Goal: Check status: Check status

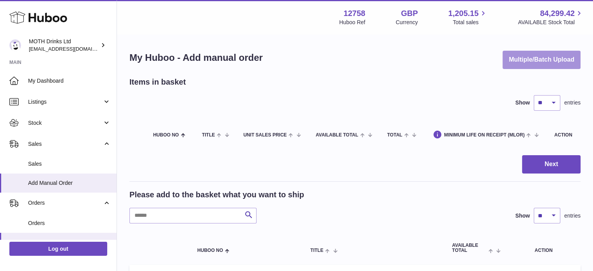
click at [522, 61] on button "Multiple/Batch Upload" at bounding box center [541, 60] width 78 height 18
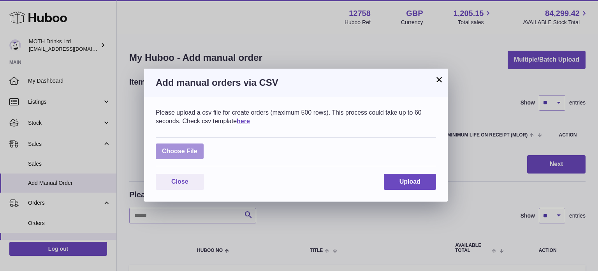
click at [180, 157] on label at bounding box center [180, 151] width 48 height 16
click at [198, 148] on input "file" at bounding box center [198, 147] width 0 height 0
type input "**********"
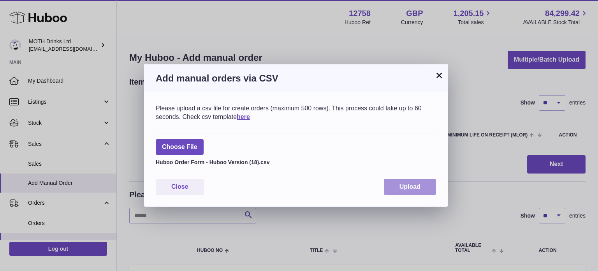
click at [407, 190] on span "Upload" at bounding box center [410, 186] width 21 height 7
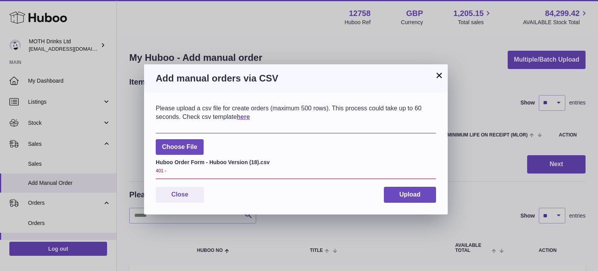
click at [438, 74] on button "×" at bounding box center [439, 75] width 9 height 9
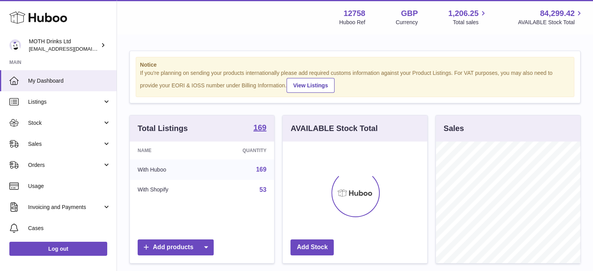
scroll to position [122, 145]
click at [81, 146] on span "Sales" at bounding box center [65, 143] width 74 height 7
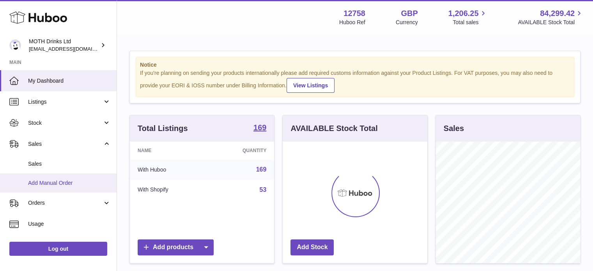
click at [72, 180] on span "Add Manual Order" at bounding box center [69, 182] width 83 height 7
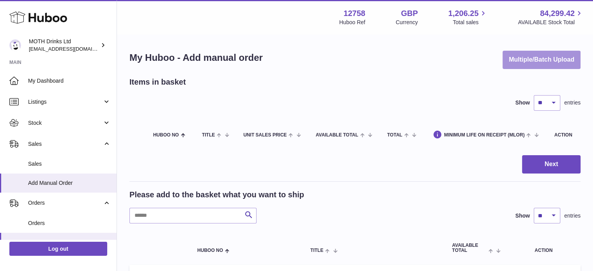
click at [520, 66] on button "Multiple/Batch Upload" at bounding box center [541, 60] width 78 height 18
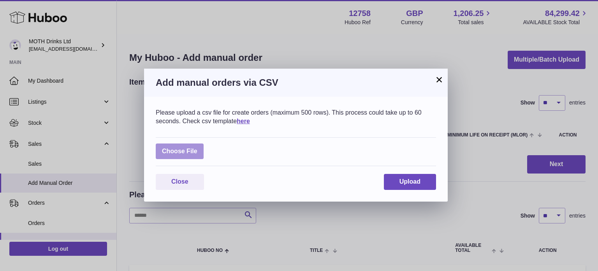
click at [183, 152] on label at bounding box center [180, 151] width 48 height 16
click at [198, 148] on input "file" at bounding box center [198, 147] width 0 height 0
type input "**********"
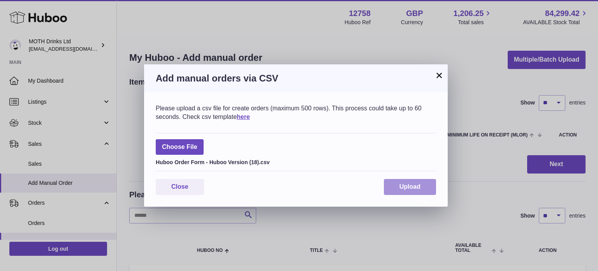
click at [409, 189] on span "Upload" at bounding box center [410, 186] width 21 height 7
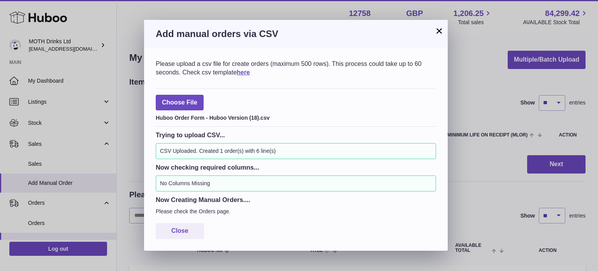
click at [435, 32] on button "×" at bounding box center [439, 30] width 9 height 9
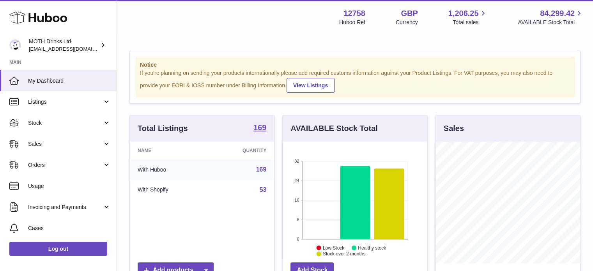
scroll to position [122, 145]
click at [62, 148] on link "Sales" at bounding box center [58, 143] width 116 height 21
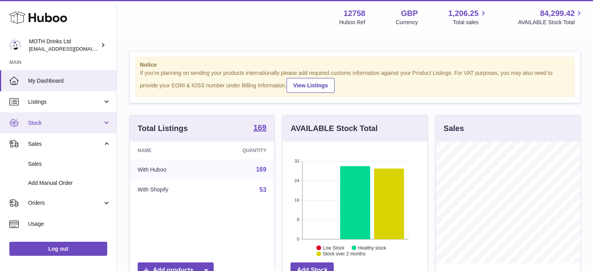
click at [63, 127] on link "Stock" at bounding box center [58, 122] width 116 height 21
click at [62, 127] on link "Stock" at bounding box center [58, 122] width 116 height 21
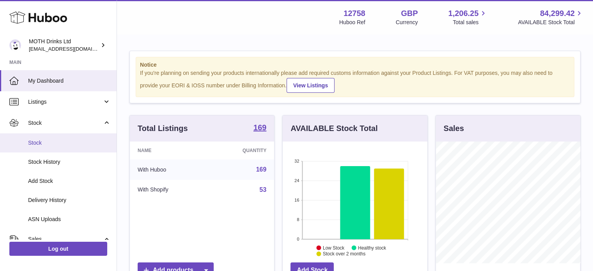
click at [58, 139] on span "Stock" at bounding box center [69, 142] width 83 height 7
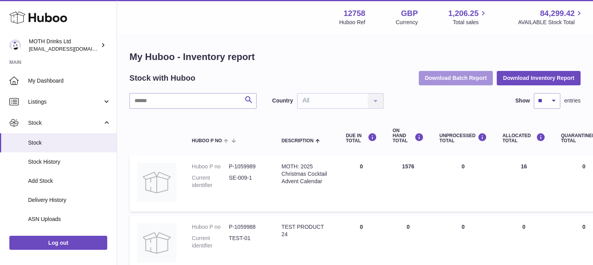
click at [440, 74] on button "Download Batch Report" at bounding box center [455, 78] width 74 height 14
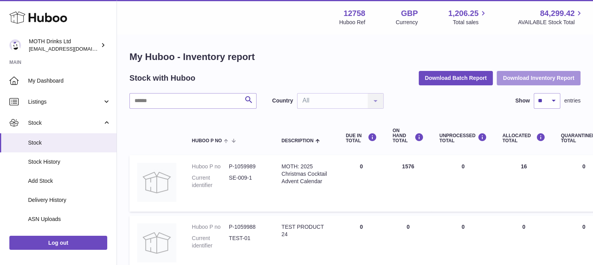
click at [525, 75] on button "Download Inventory Report" at bounding box center [538, 78] width 84 height 14
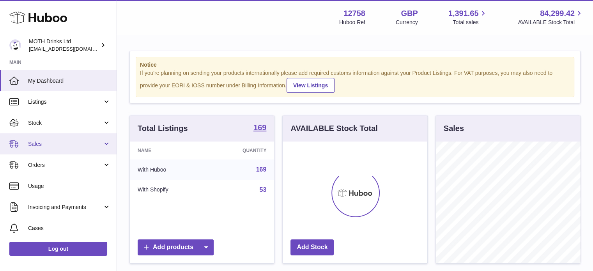
scroll to position [122, 145]
click at [48, 141] on span "Sales" at bounding box center [65, 143] width 74 height 7
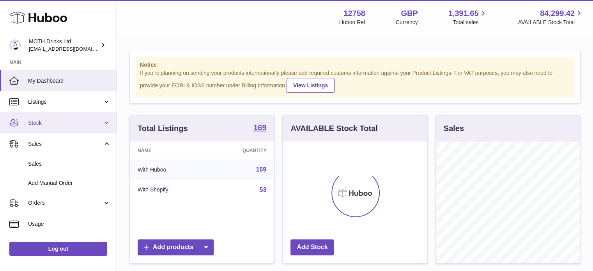
click at [67, 115] on link "Stock" at bounding box center [58, 122] width 116 height 21
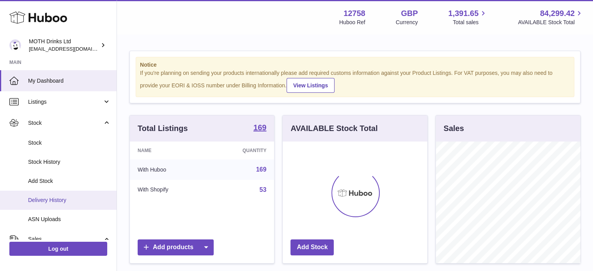
click at [54, 192] on link "Delivery History" at bounding box center [58, 200] width 116 height 19
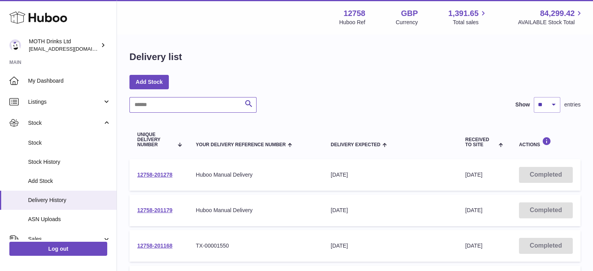
click at [144, 111] on input "text" at bounding box center [192, 105] width 127 height 16
paste input "**********"
type input "**********"
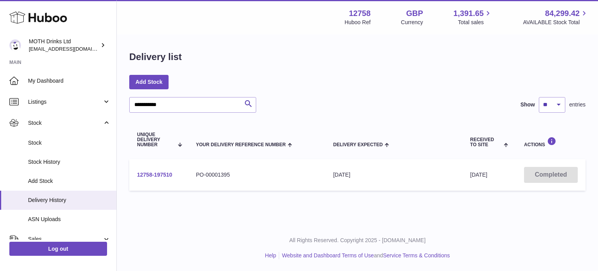
click at [155, 174] on link "12758-197510" at bounding box center [154, 174] width 35 height 6
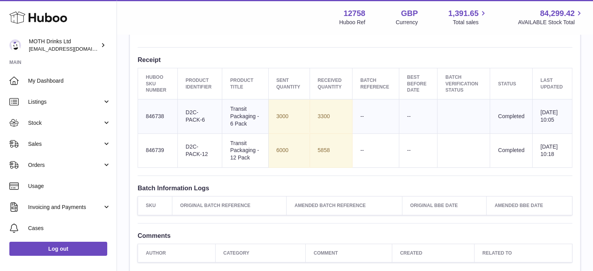
scroll to position [310, 0]
